Goal: Information Seeking & Learning: Learn about a topic

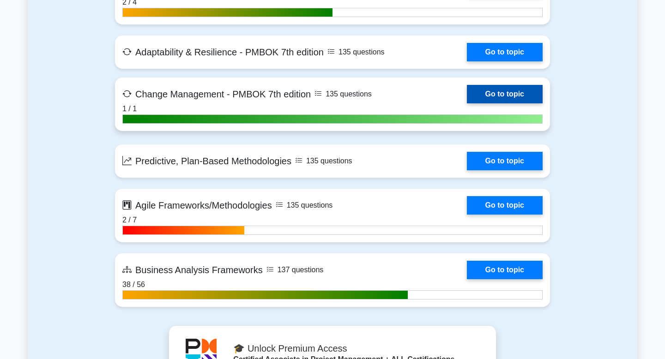
scroll to position [2535, 0]
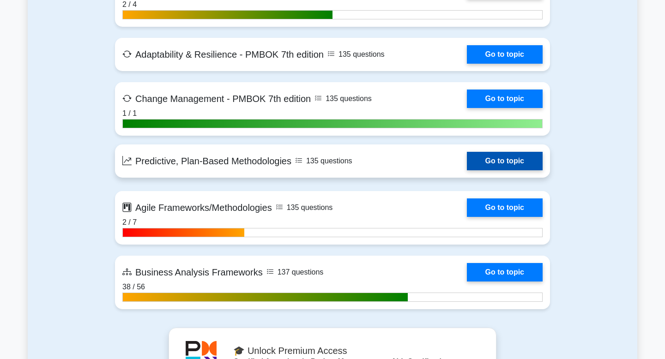
click at [467, 162] on link "Go to topic" at bounding box center [505, 161] width 76 height 18
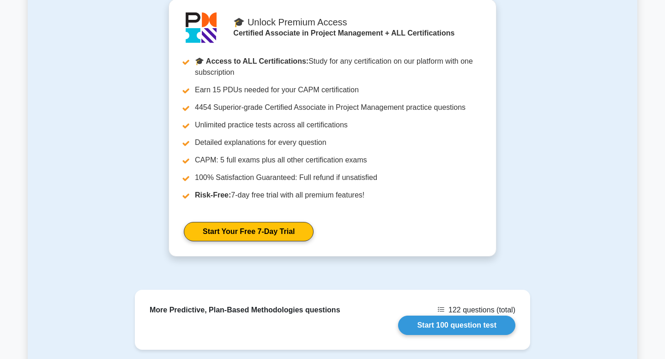
scroll to position [1076, 0]
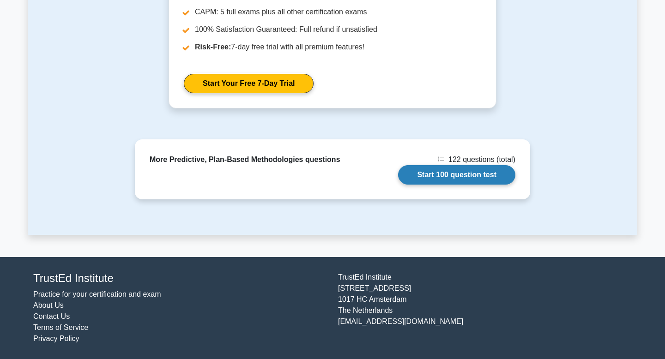
click at [459, 173] on link "Start 100 question test" at bounding box center [456, 174] width 117 height 19
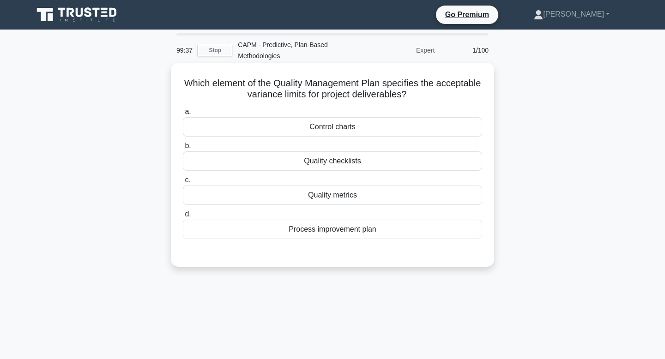
click at [438, 198] on div "Quality metrics" at bounding box center [332, 195] width 299 height 19
click at [183, 183] on input "c. Quality metrics" at bounding box center [183, 180] width 0 height 6
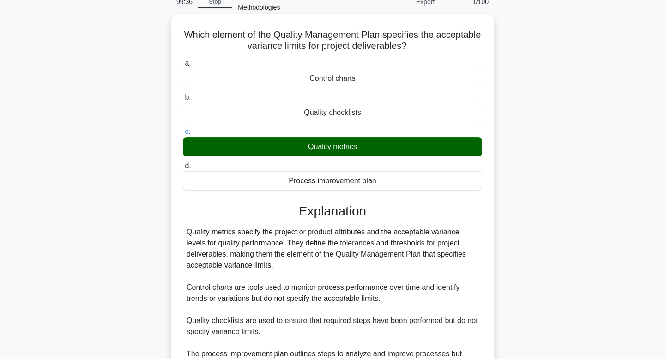
scroll to position [144, 0]
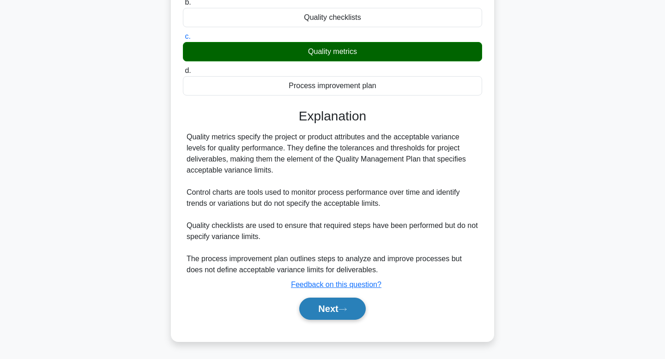
click at [345, 306] on button "Next" at bounding box center [332, 309] width 66 height 22
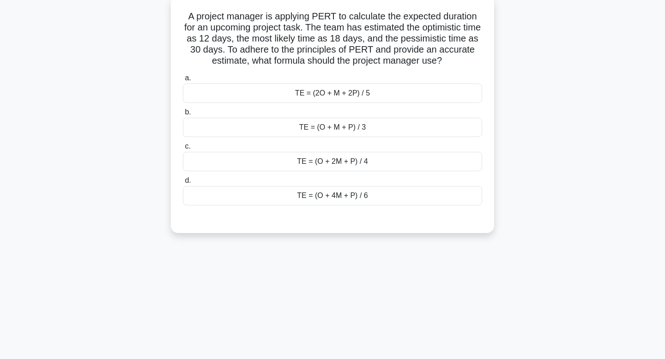
scroll to position [0, 0]
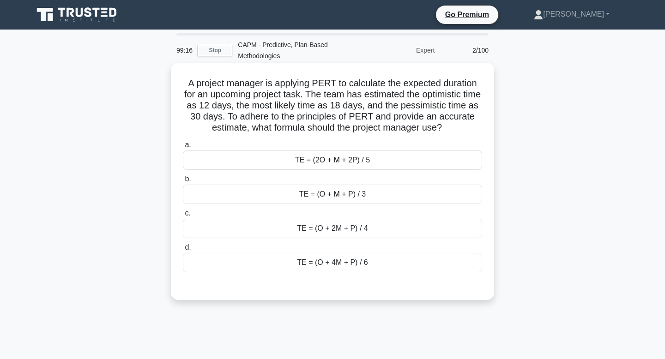
click at [337, 194] on div "TE = (O + M + P) / 3" at bounding box center [332, 194] width 299 height 19
click at [183, 182] on input "b. TE = (O + M + P) / 3" at bounding box center [183, 179] width 0 height 6
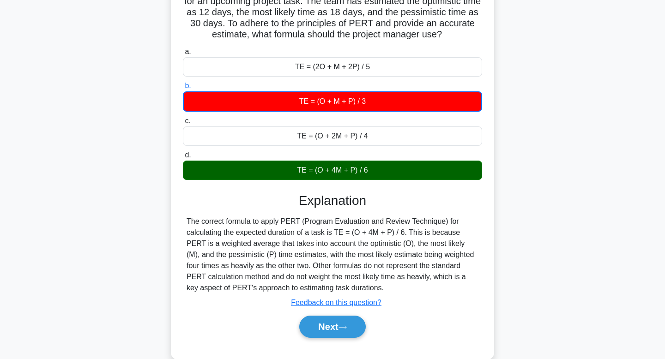
scroll to position [95, 0]
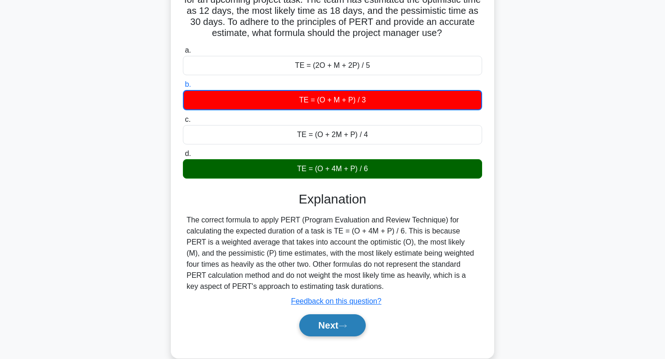
click at [334, 328] on button "Next" at bounding box center [332, 326] width 66 height 22
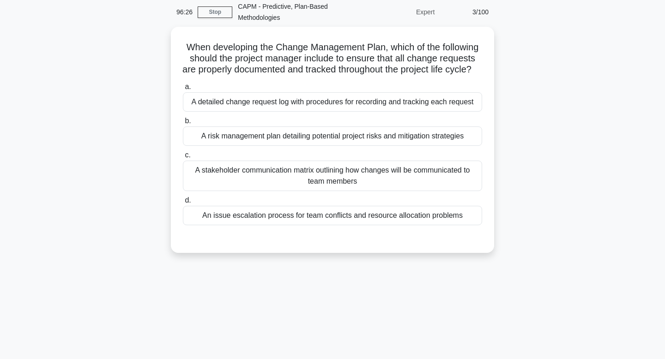
scroll to position [0, 0]
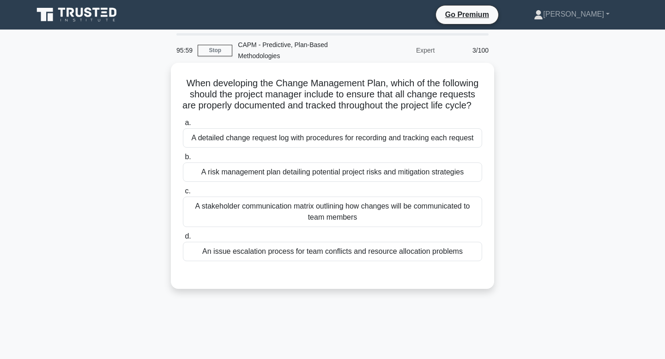
click at [321, 148] on div "A detailed change request log with procedures for recording and tracking each r…" at bounding box center [332, 137] width 299 height 19
click at [183, 126] on input "a. A detailed change request log with procedures for recording and tracking eac…" at bounding box center [183, 123] width 0 height 6
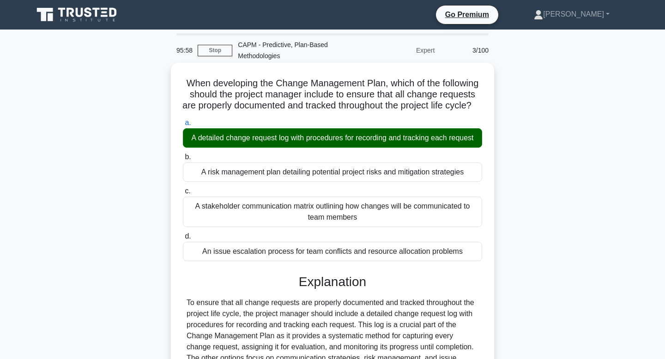
scroll to position [140, 0]
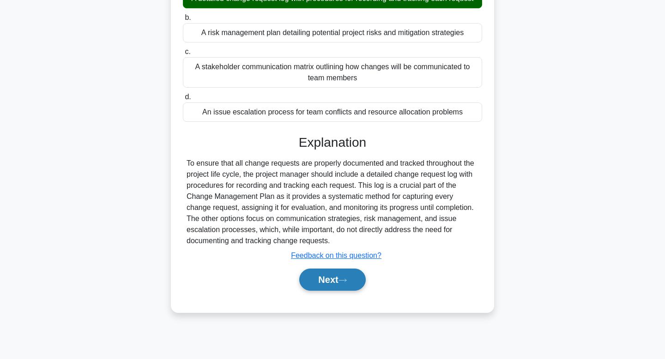
click at [329, 291] on button "Next" at bounding box center [332, 280] width 66 height 22
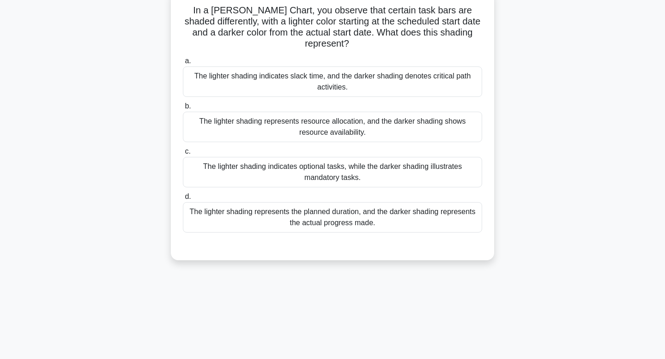
scroll to position [0, 0]
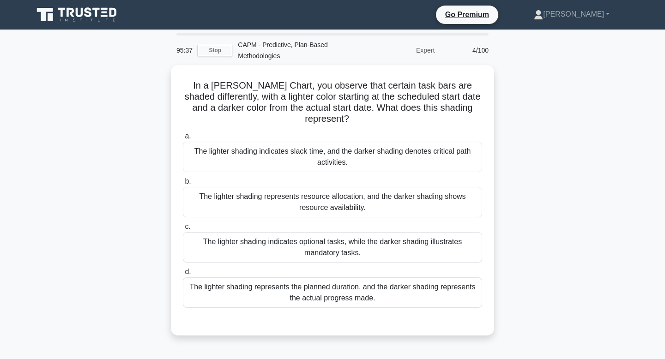
click at [329, 296] on div "The lighter shading represents the planned duration, and the darker shading rep…" at bounding box center [332, 293] width 299 height 30
click at [183, 275] on input "d. The lighter shading represents the planned duration, and the darker shading …" at bounding box center [183, 272] width 0 height 6
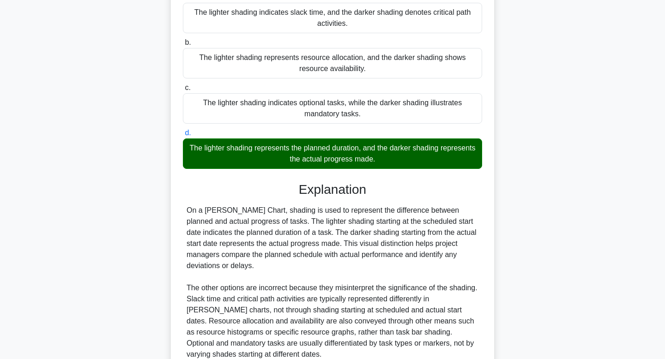
scroll to position [221, 0]
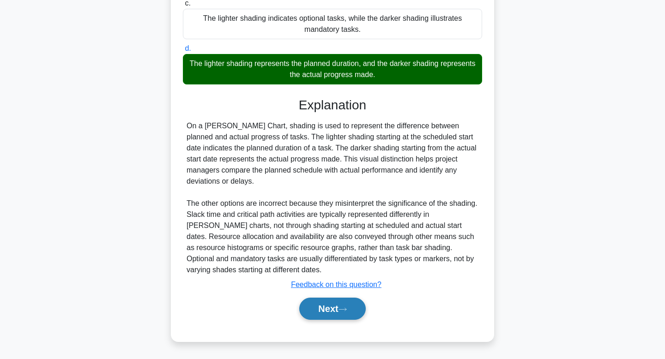
click at [327, 306] on button "Next" at bounding box center [332, 309] width 66 height 22
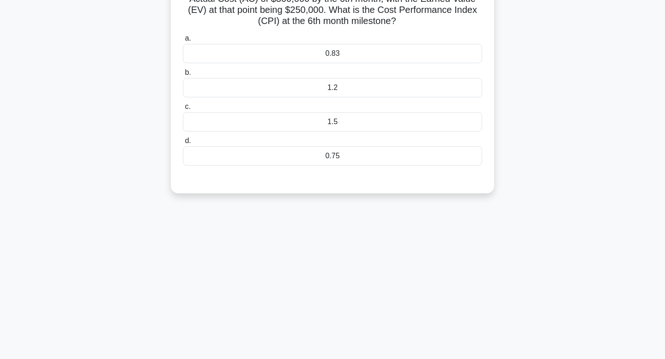
scroll to position [0, 0]
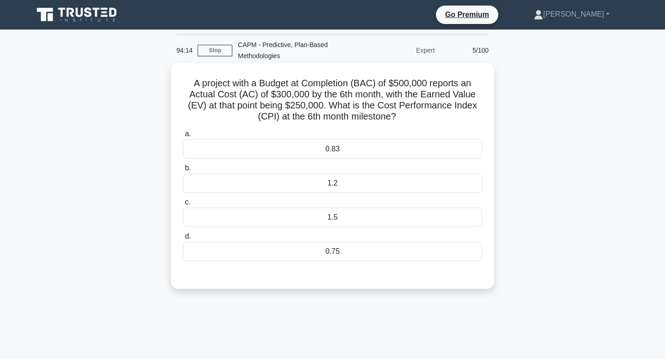
click at [273, 146] on div "0.83" at bounding box center [332, 149] width 299 height 19
click at [183, 137] on input "a. 0.83" at bounding box center [183, 134] width 0 height 6
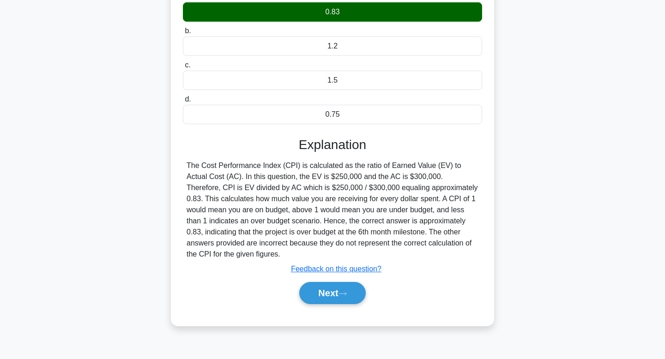
scroll to position [140, 0]
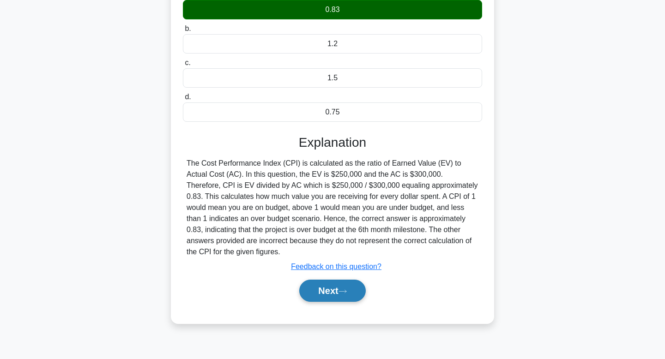
click at [313, 290] on button "Next" at bounding box center [332, 291] width 66 height 22
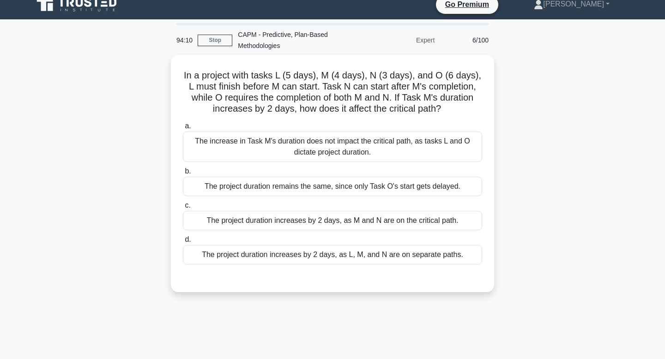
scroll to position [0, 0]
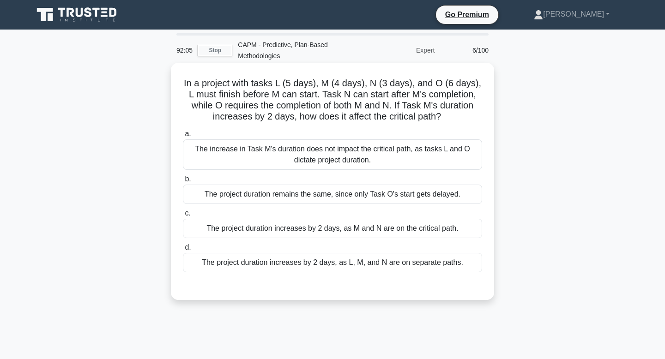
click at [390, 228] on div "The project duration increases by 2 days, as M and N are on the critical path." at bounding box center [332, 228] width 299 height 19
click at [183, 217] on input "c. The project duration increases by 2 days, as M and N are on the critical pat…" at bounding box center [183, 214] width 0 height 6
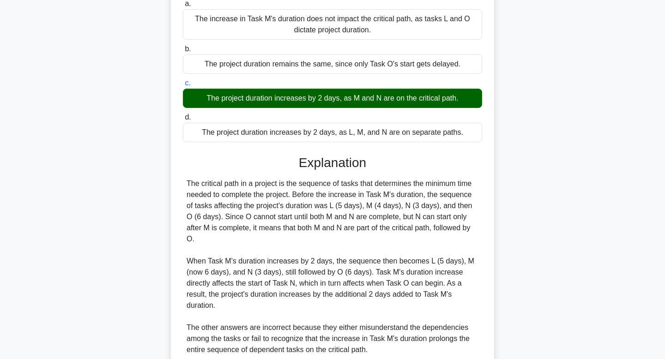
scroll to position [210, 0]
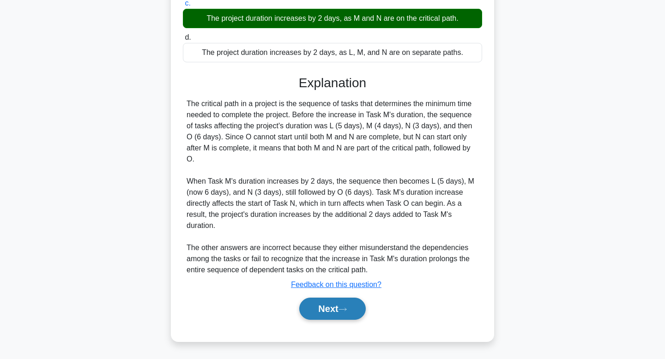
click at [335, 315] on button "Next" at bounding box center [332, 309] width 66 height 22
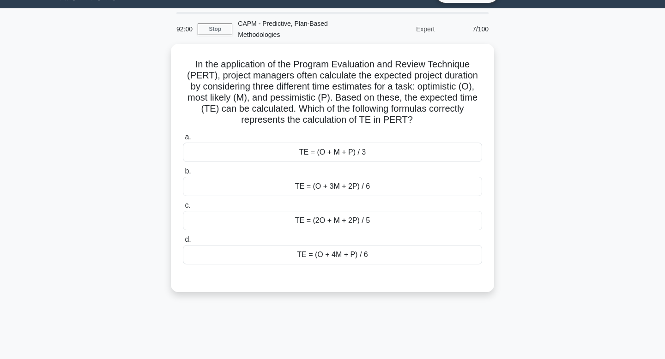
scroll to position [0, 0]
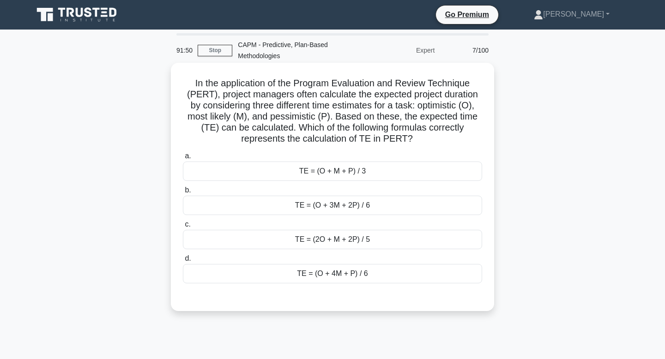
click at [344, 274] on div "TE = (O + 4M + P) / 6" at bounding box center [332, 273] width 299 height 19
click at [183, 262] on input "d. TE = (O + 4M + P) / 6" at bounding box center [183, 259] width 0 height 6
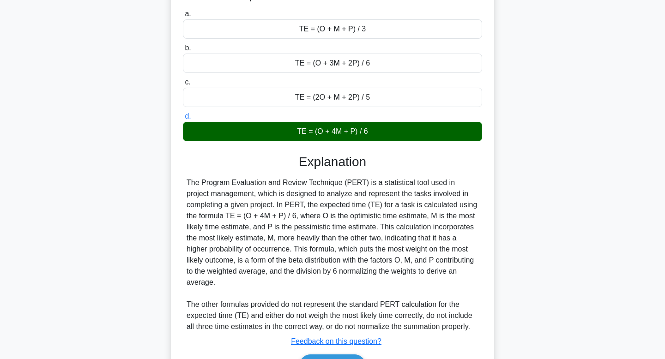
scroll to position [199, 0]
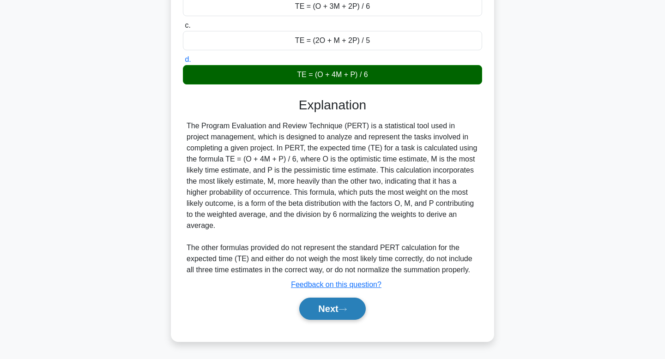
click at [329, 309] on button "Next" at bounding box center [332, 309] width 66 height 22
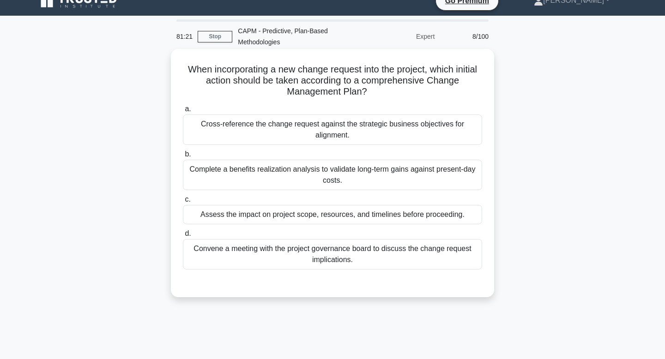
scroll to position [13, 0]
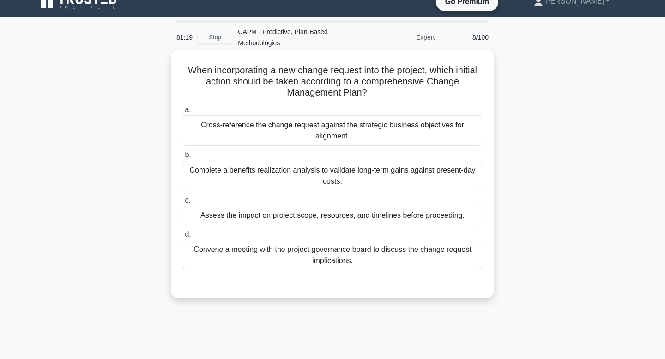
click at [238, 219] on div "Assess the impact on project scope, resources, and timelines before proceeding." at bounding box center [332, 215] width 299 height 19
click at [183, 204] on input "c. Assess the impact on project scope, resources, and timelines before proceedi…" at bounding box center [183, 201] width 0 height 6
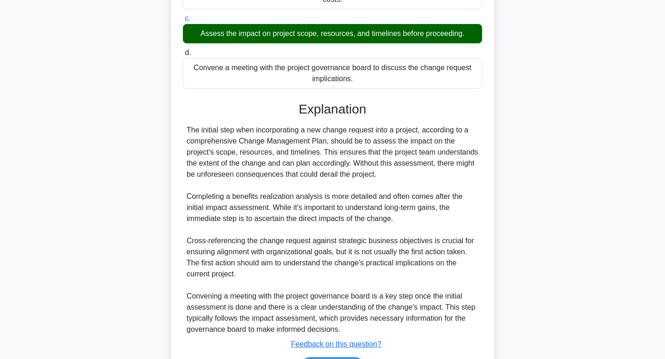
scroll to position [255, 0]
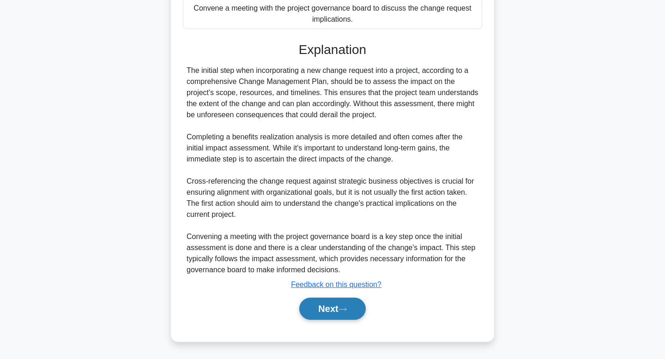
click at [320, 316] on button "Next" at bounding box center [332, 309] width 66 height 22
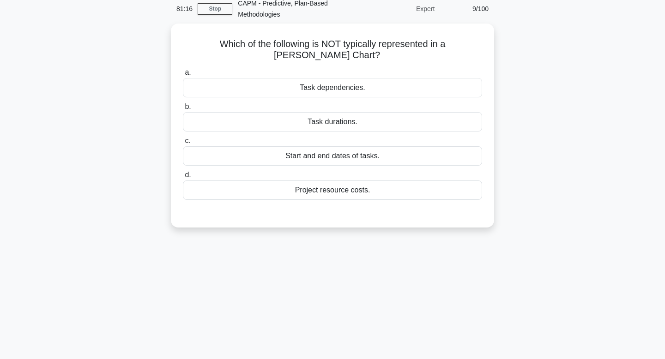
scroll to position [0, 0]
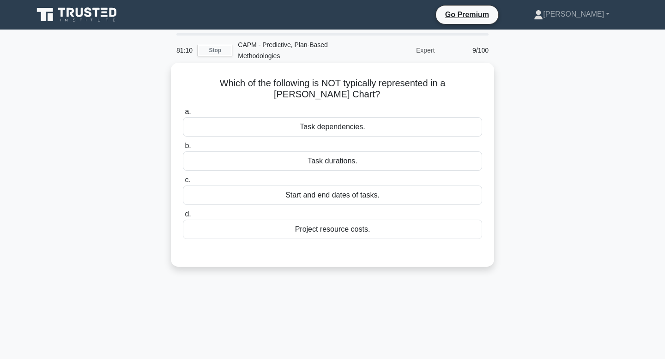
click at [288, 220] on div "Project resource costs." at bounding box center [332, 229] width 299 height 19
click at [183, 217] on input "d. Project resource costs." at bounding box center [183, 215] width 0 height 6
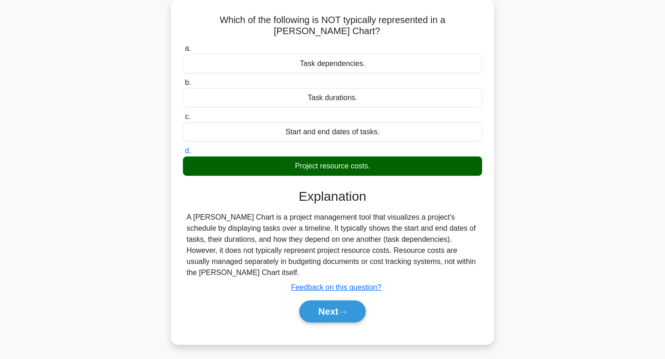
scroll to position [140, 0]
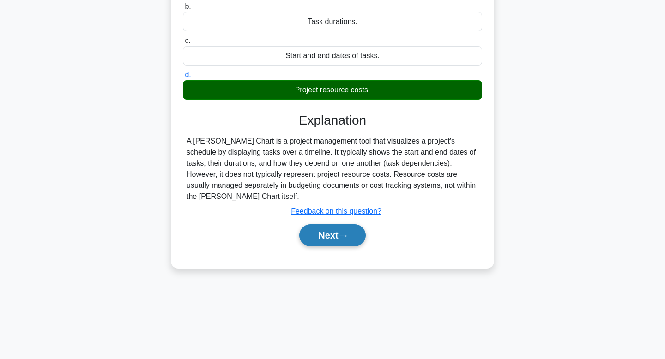
click at [306, 225] on button "Next" at bounding box center [332, 236] width 66 height 22
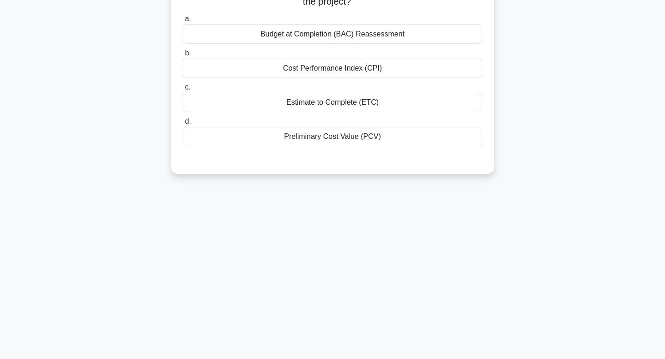
scroll to position [0, 0]
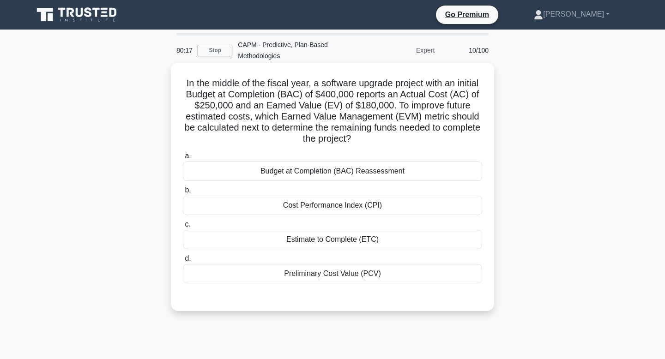
click at [312, 236] on div "Estimate to Complete (ETC)" at bounding box center [332, 239] width 299 height 19
click at [183, 228] on input "c. Estimate to Complete (ETC)" at bounding box center [183, 225] width 0 height 6
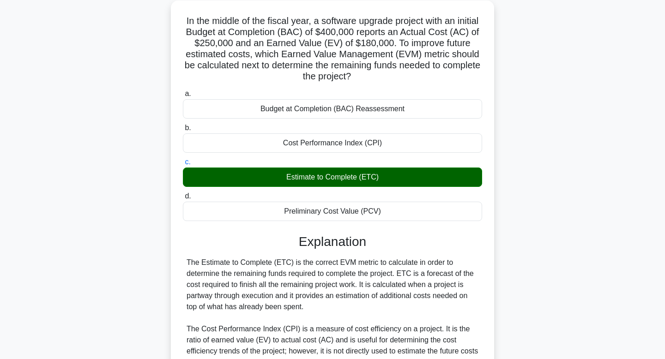
scroll to position [255, 0]
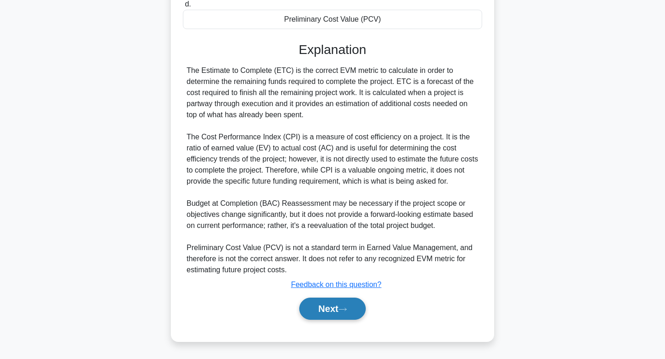
click at [319, 309] on button "Next" at bounding box center [332, 309] width 66 height 22
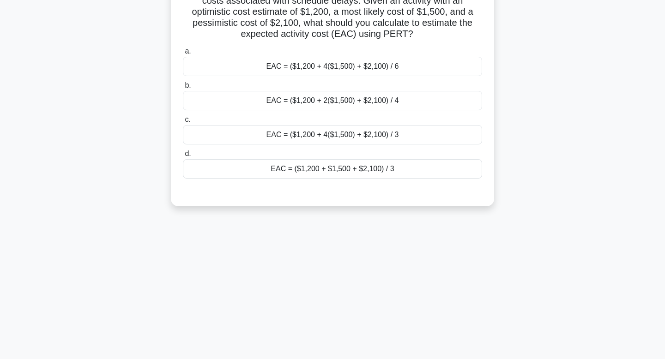
scroll to position [0, 0]
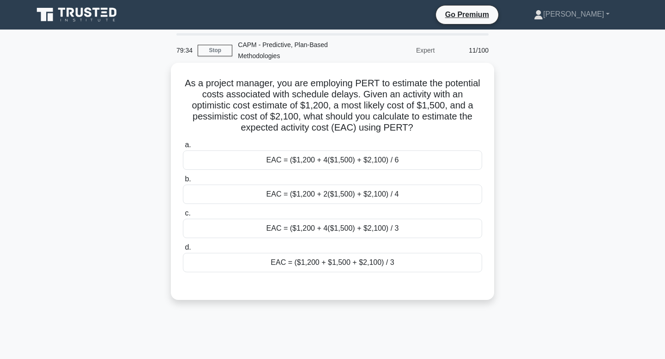
click at [395, 164] on div "EAC = ($1,200 + 4($1,500) + $2,100) / 6" at bounding box center [332, 160] width 299 height 19
click at [183, 148] on input "a. EAC = ($1,200 + 4($1,500) + $2,100) / 6" at bounding box center [183, 145] width 0 height 6
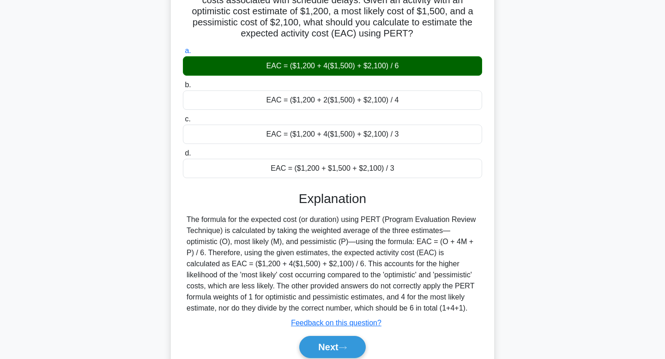
scroll to position [140, 0]
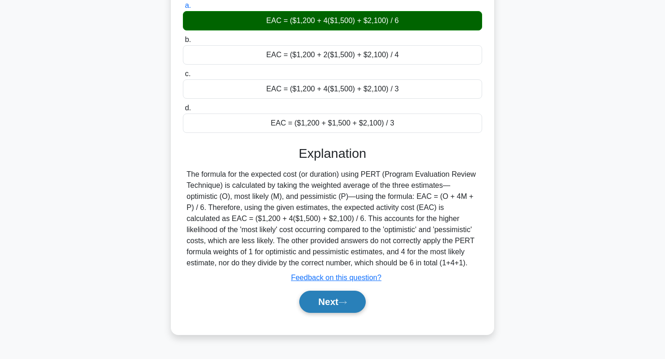
click at [341, 305] on button "Next" at bounding box center [332, 302] width 66 height 22
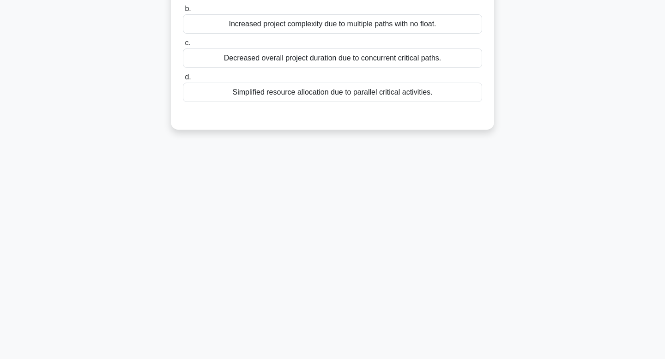
scroll to position [0, 0]
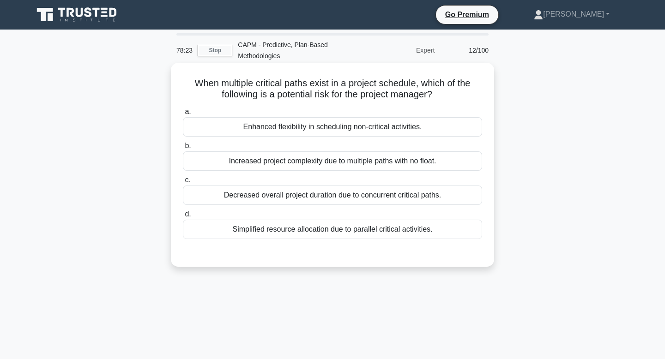
click at [357, 164] on div "Increased project complexity due to multiple paths with no float." at bounding box center [332, 161] width 299 height 19
click at [183, 149] on input "b. Increased project complexity due to multiple paths with no float." at bounding box center [183, 146] width 0 height 6
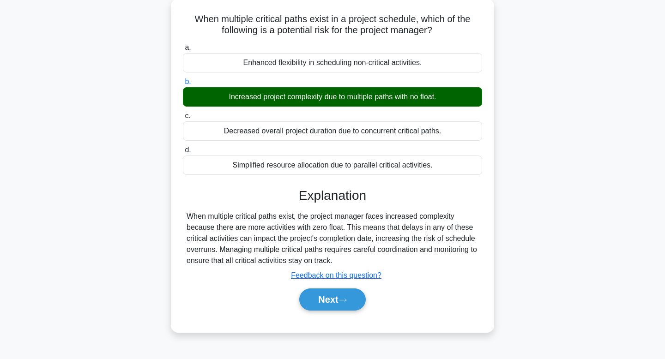
scroll to position [140, 0]
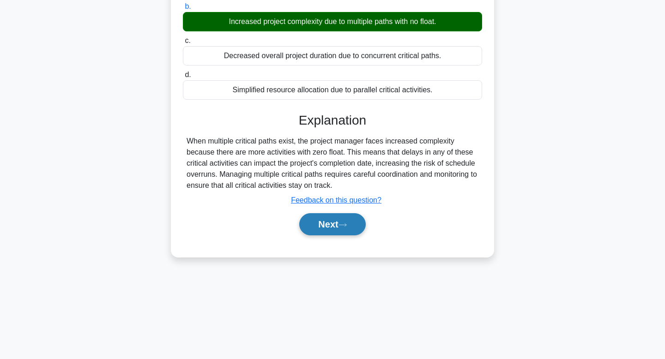
click at [324, 222] on button "Next" at bounding box center [332, 224] width 66 height 22
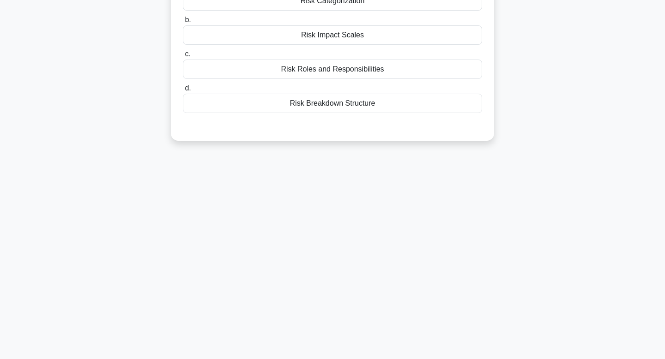
scroll to position [0, 0]
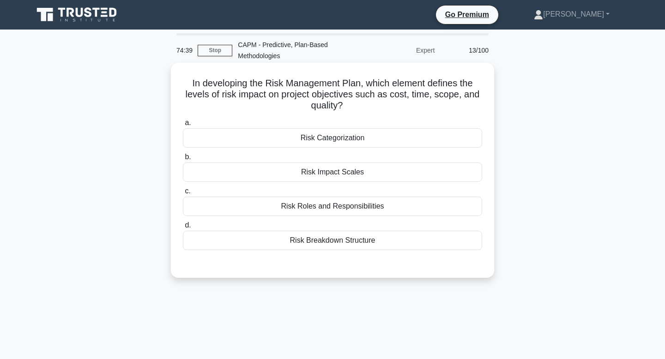
click at [349, 134] on div "Risk Categorization" at bounding box center [332, 137] width 299 height 19
click at [183, 126] on input "a. Risk Categorization" at bounding box center [183, 123] width 0 height 6
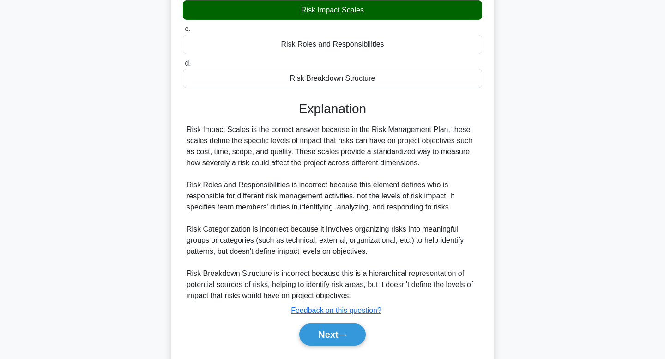
scroll to position [164, 0]
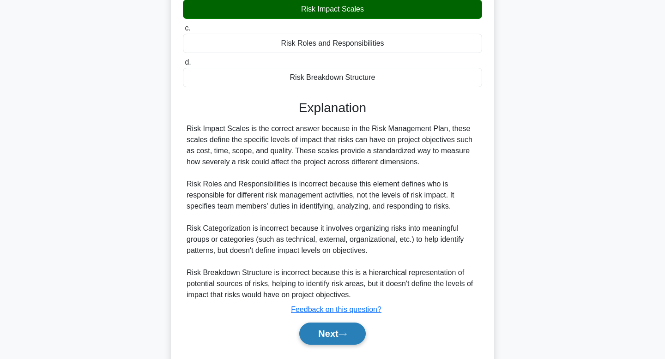
click at [326, 341] on button "Next" at bounding box center [332, 334] width 66 height 22
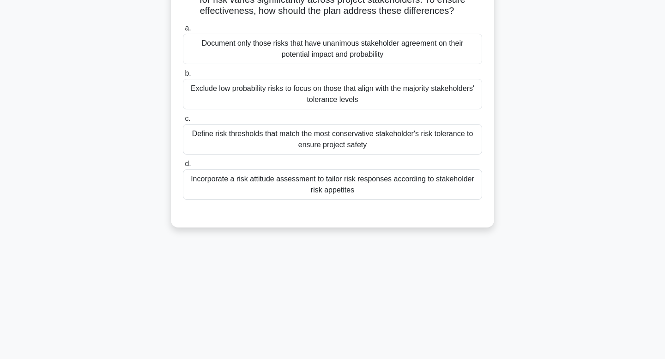
scroll to position [0, 0]
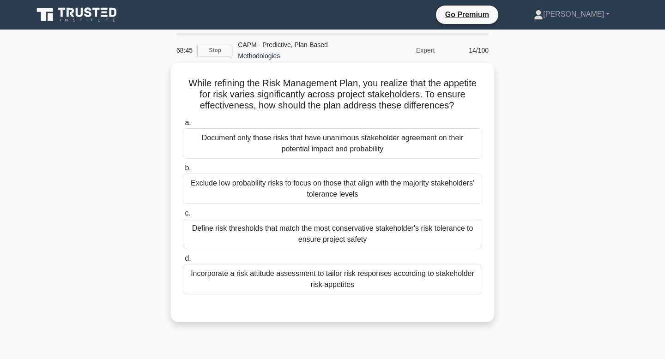
click at [279, 280] on div "Incorporate a risk attitude assessment to tailor risk responses according to st…" at bounding box center [332, 279] width 299 height 30
click at [183, 262] on input "d. Incorporate a risk attitude assessment to tailor risk responses according to…" at bounding box center [183, 259] width 0 height 6
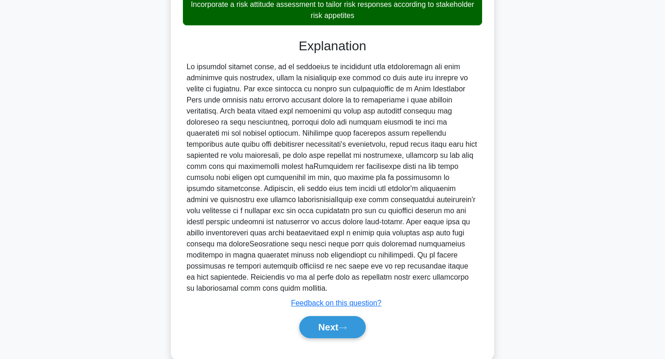
scroll to position [277, 0]
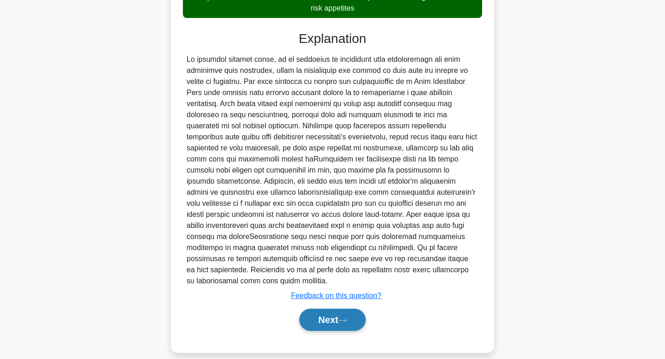
click at [321, 309] on button "Next" at bounding box center [332, 320] width 66 height 22
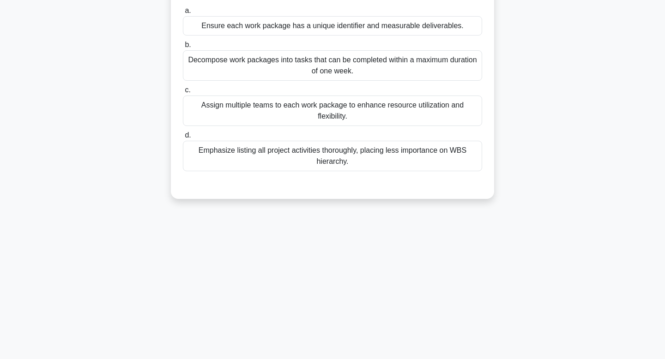
scroll to position [0, 0]
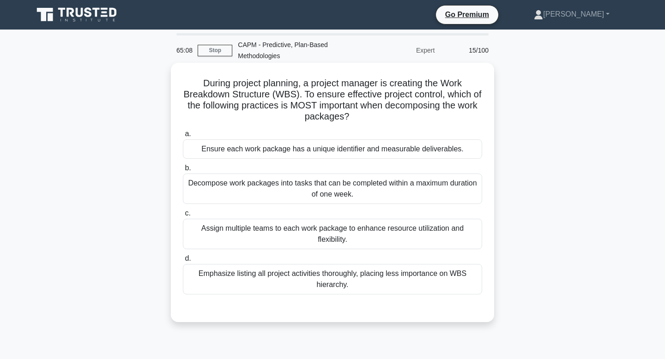
click at [235, 147] on div "Ensure each work package has a unique identifier and measurable deliverables." at bounding box center [332, 149] width 299 height 19
click at [183, 137] on input "a. Ensure each work package has a unique identifier and measurable deliverables." at bounding box center [183, 134] width 0 height 6
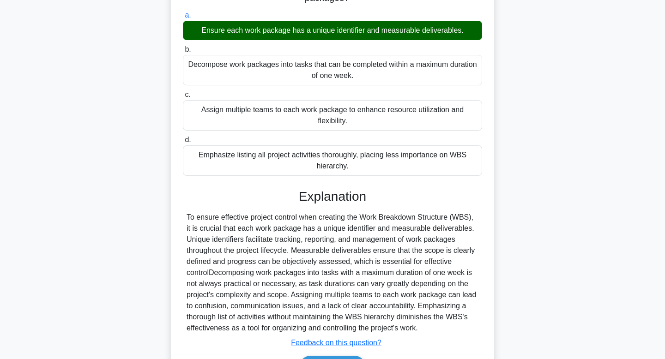
scroll to position [177, 0]
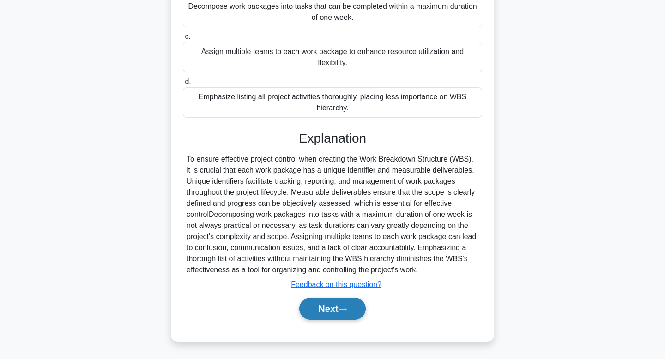
click at [317, 310] on button "Next" at bounding box center [332, 309] width 66 height 22
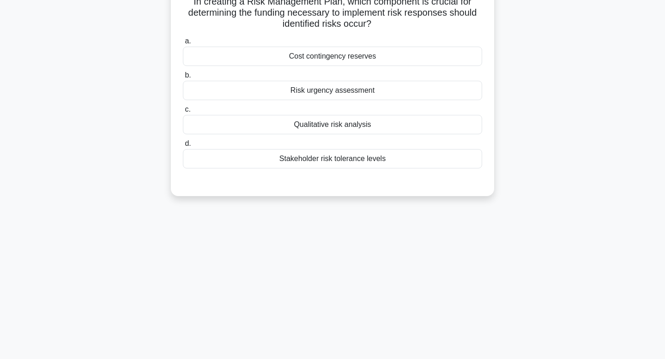
scroll to position [0, 0]
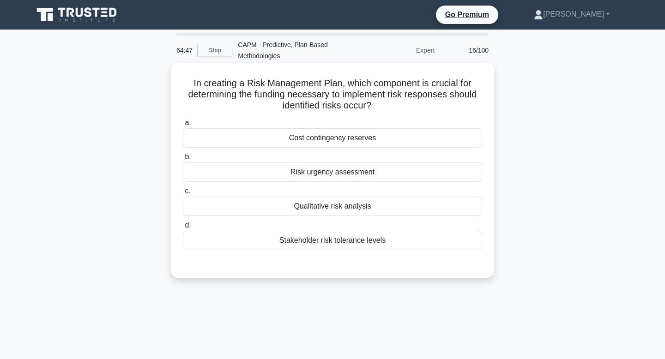
click at [360, 135] on div "Cost contingency reserves" at bounding box center [332, 137] width 299 height 19
click at [183, 126] on input "a. Cost contingency reserves" at bounding box center [183, 123] width 0 height 6
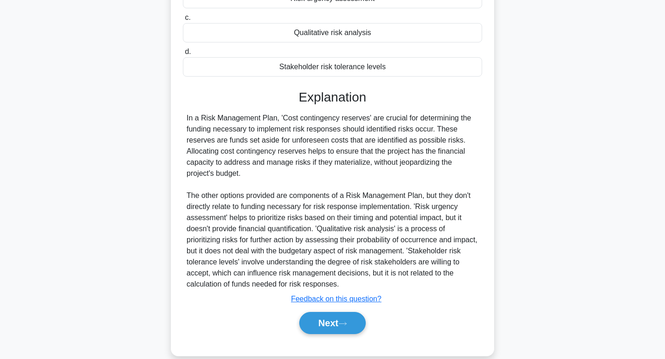
scroll to position [188, 0]
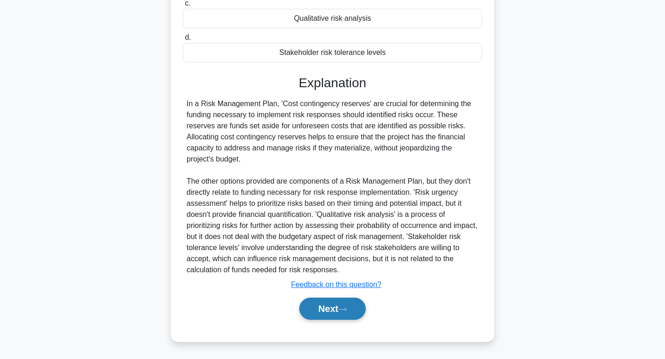
click at [327, 304] on button "Next" at bounding box center [332, 309] width 66 height 22
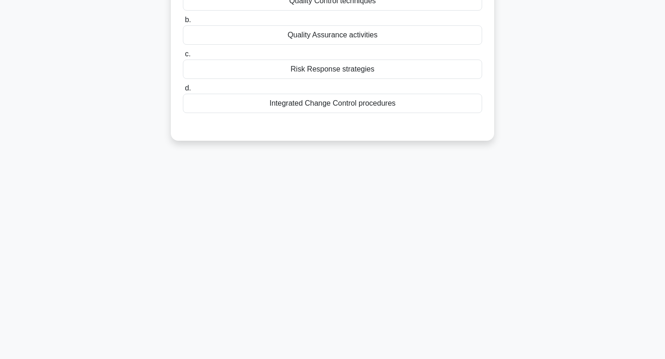
scroll to position [140, 0]
